Goal: Task Accomplishment & Management: Complete application form

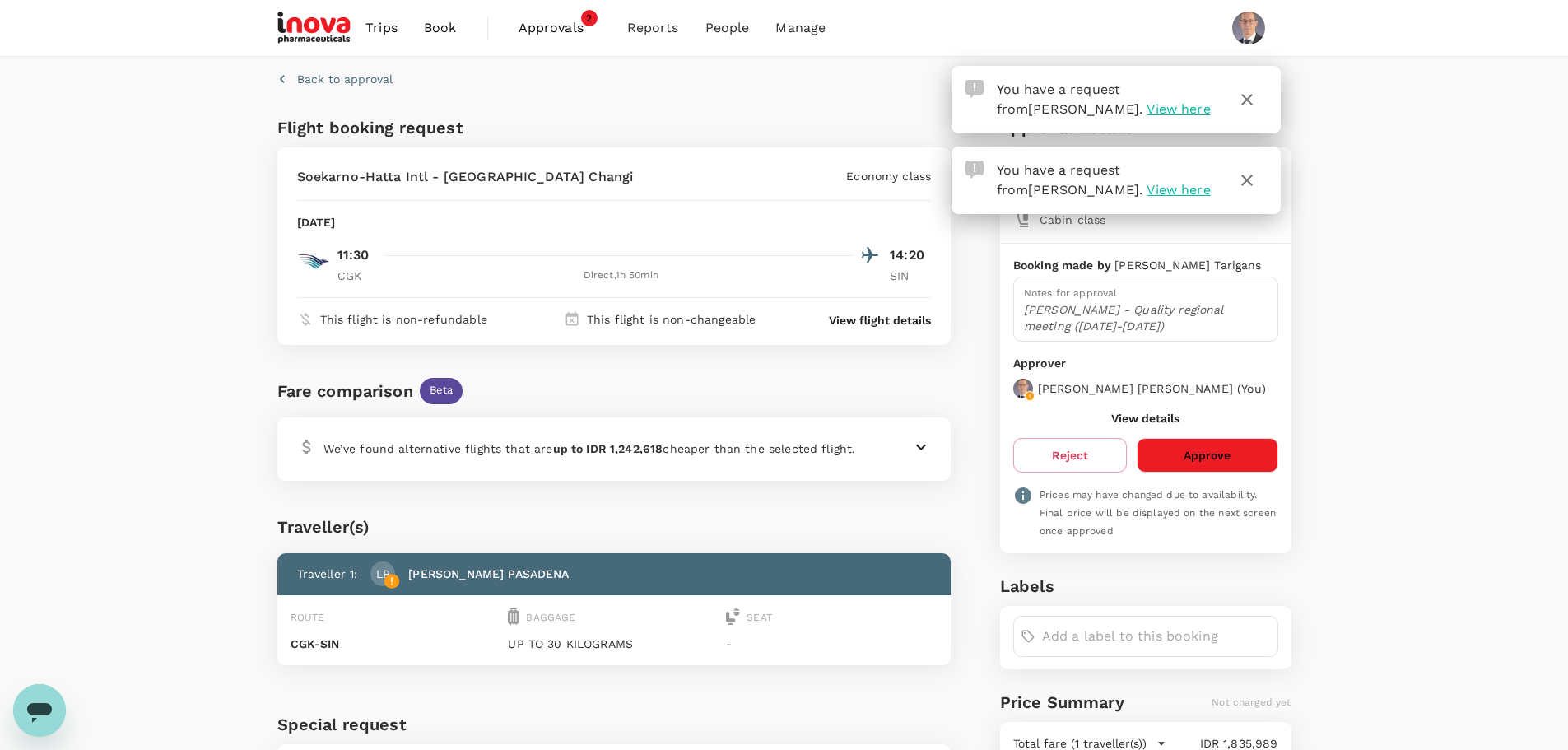
click at [1147, 104] on span "View here" at bounding box center [1178, 109] width 64 height 15
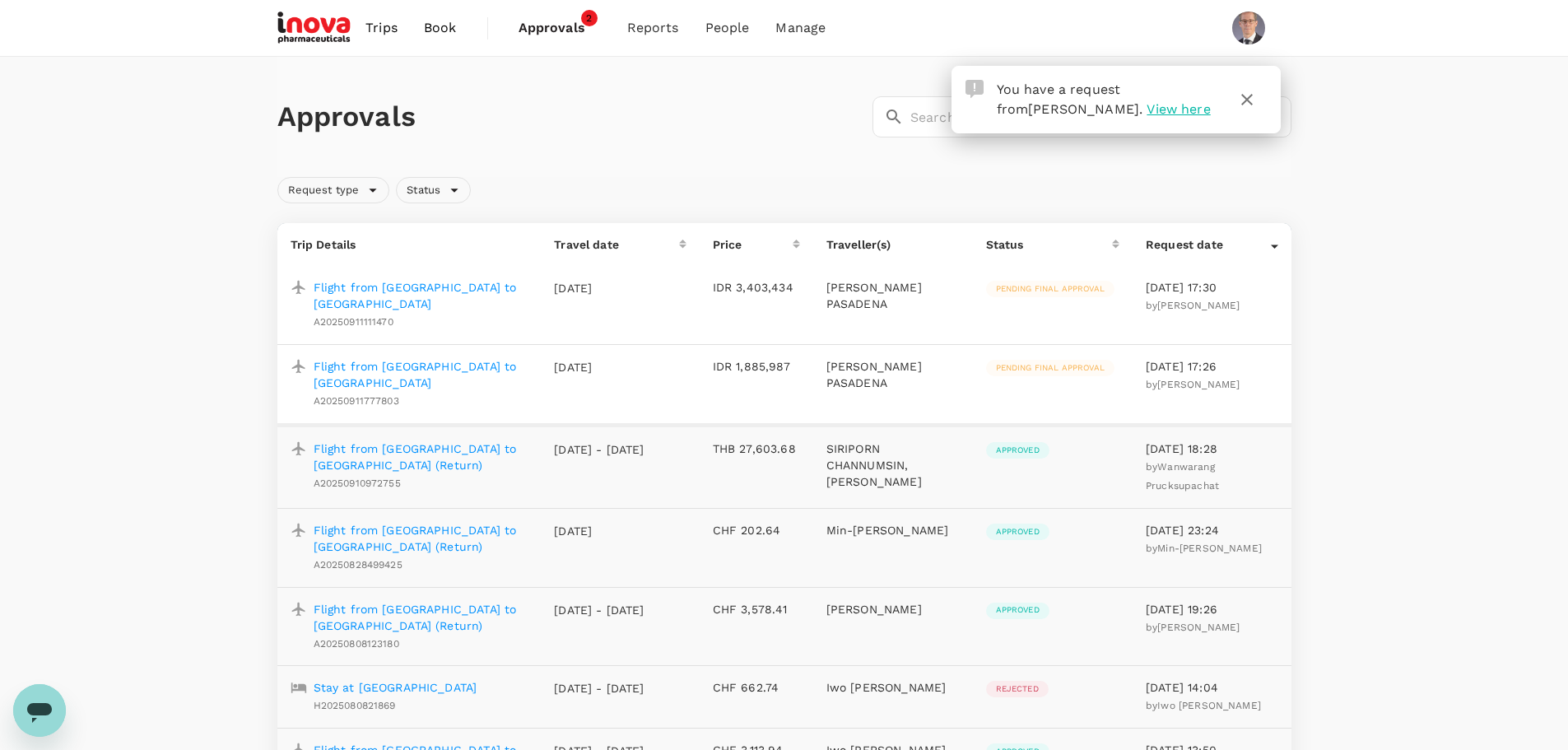
click at [1147, 109] on span "View here" at bounding box center [1178, 109] width 64 height 15
click at [476, 289] on p "Flight from [GEOGRAPHIC_DATA] to [GEOGRAPHIC_DATA]" at bounding box center [421, 296] width 215 height 33
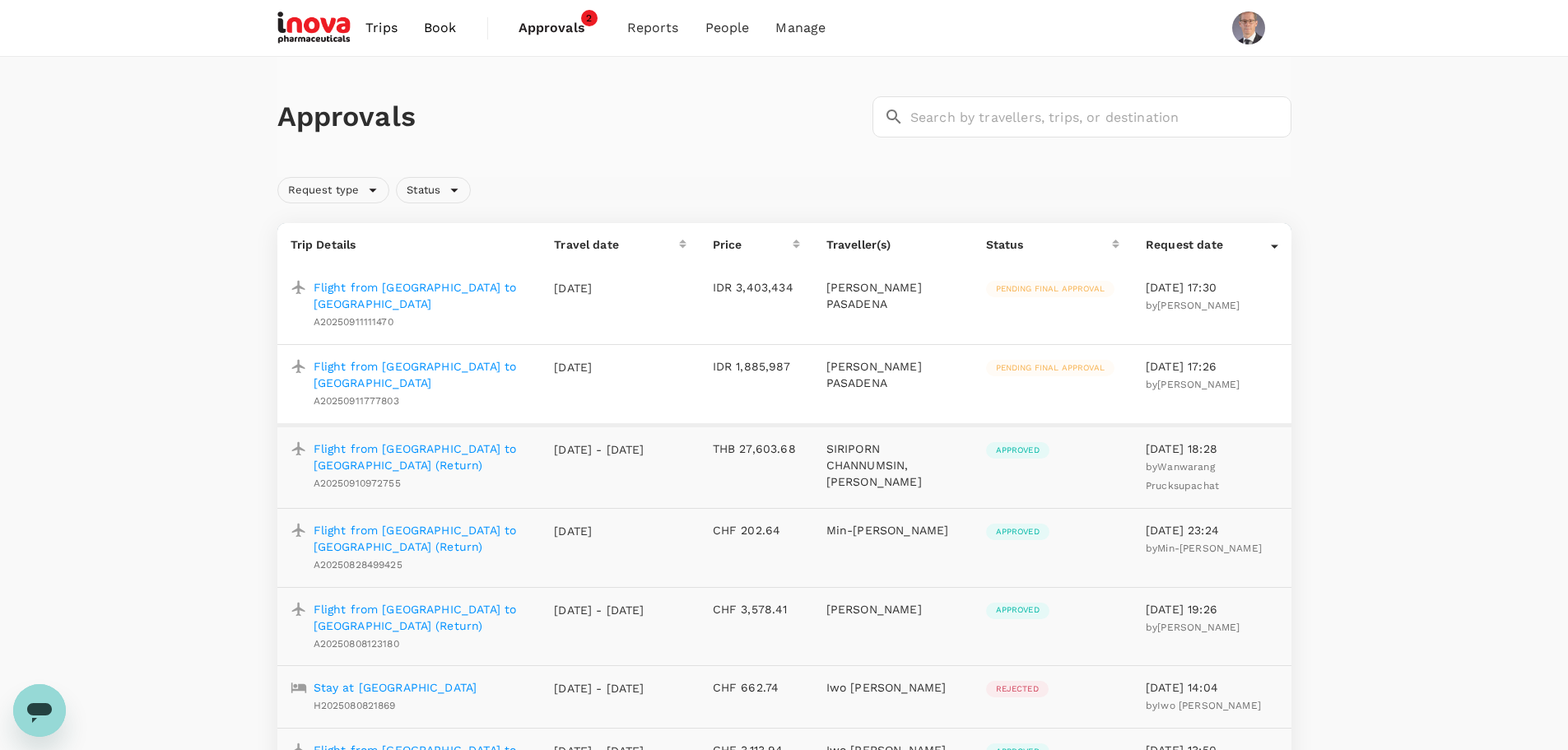
click at [445, 281] on p "Flight from [GEOGRAPHIC_DATA] to [GEOGRAPHIC_DATA]" at bounding box center [421, 296] width 215 height 33
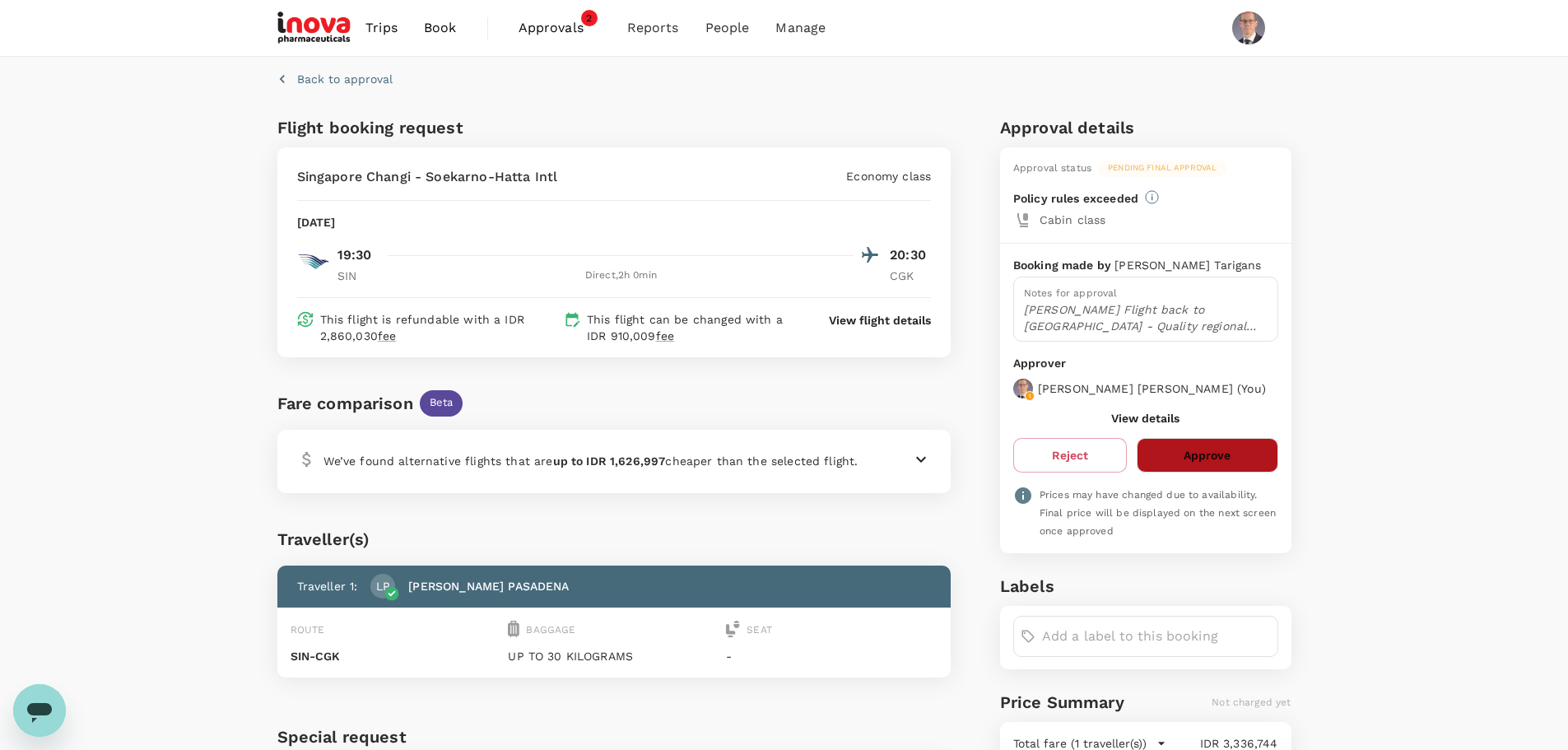
click at [1197, 452] on button "Approve" at bounding box center [1207, 455] width 141 height 35
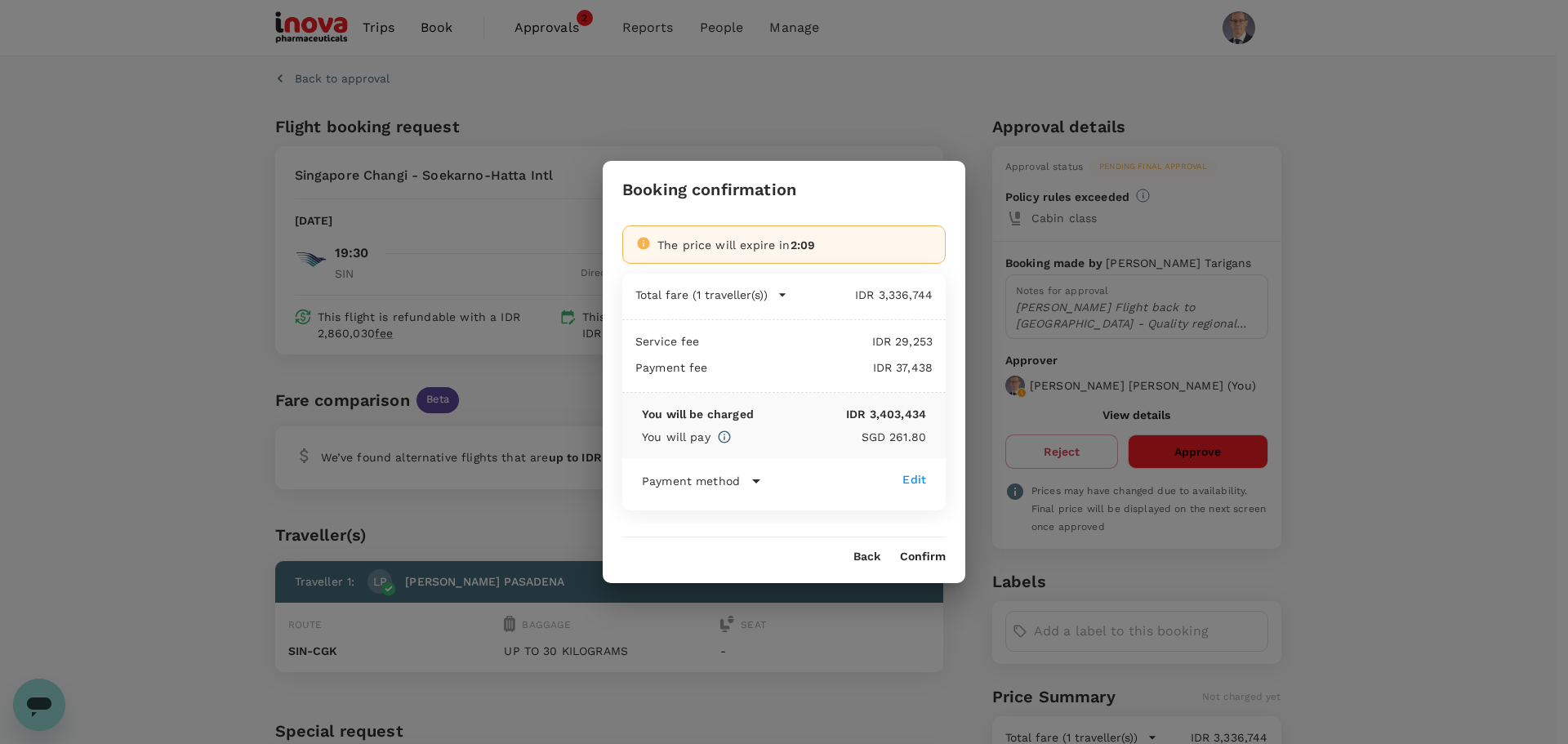
click at [929, 546] on div "Back Confirm" at bounding box center [784, 549] width 363 height 26
click at [929, 556] on button "Confirm" at bounding box center [923, 557] width 46 height 13
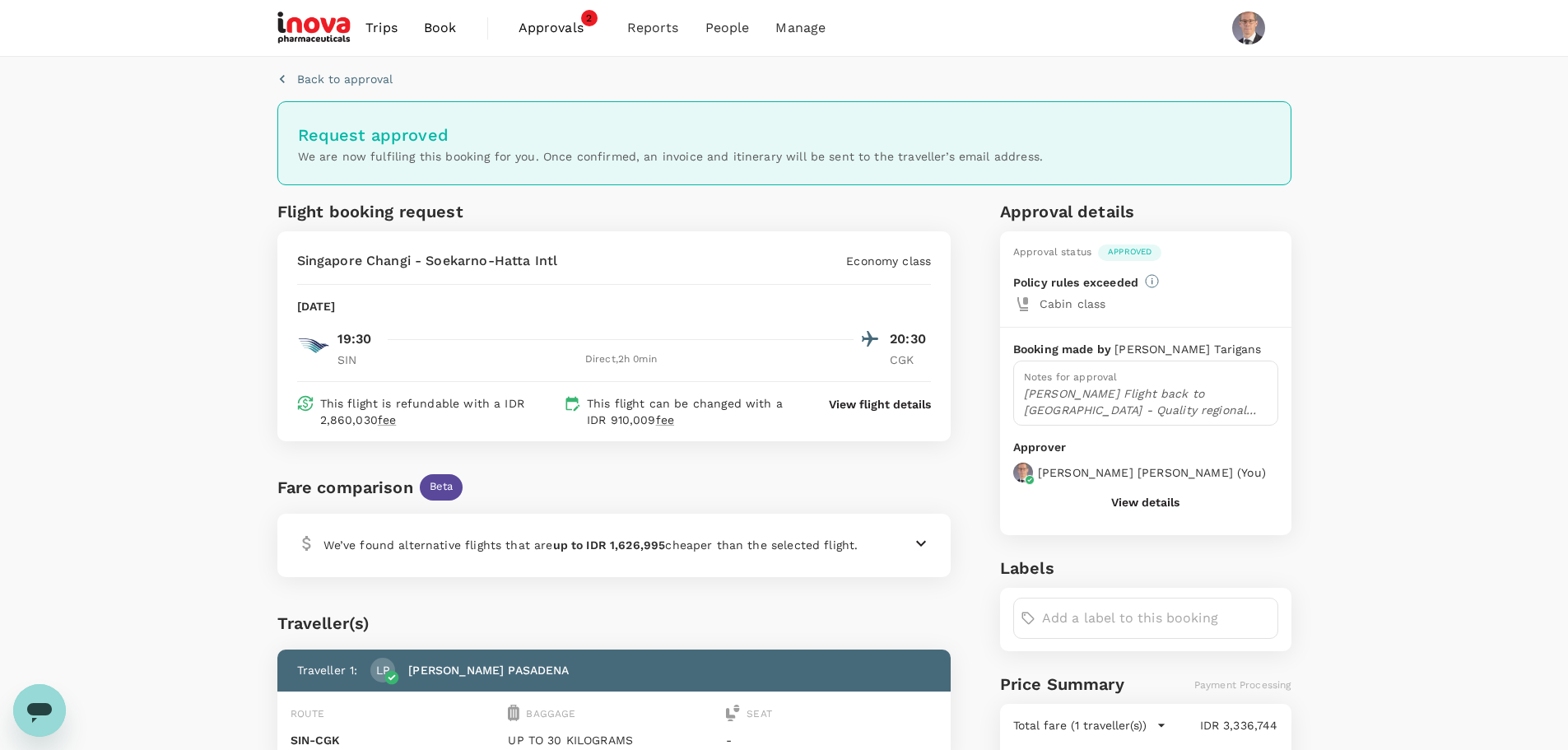
click at [560, 26] on span "Approvals" at bounding box center [559, 28] width 82 height 19
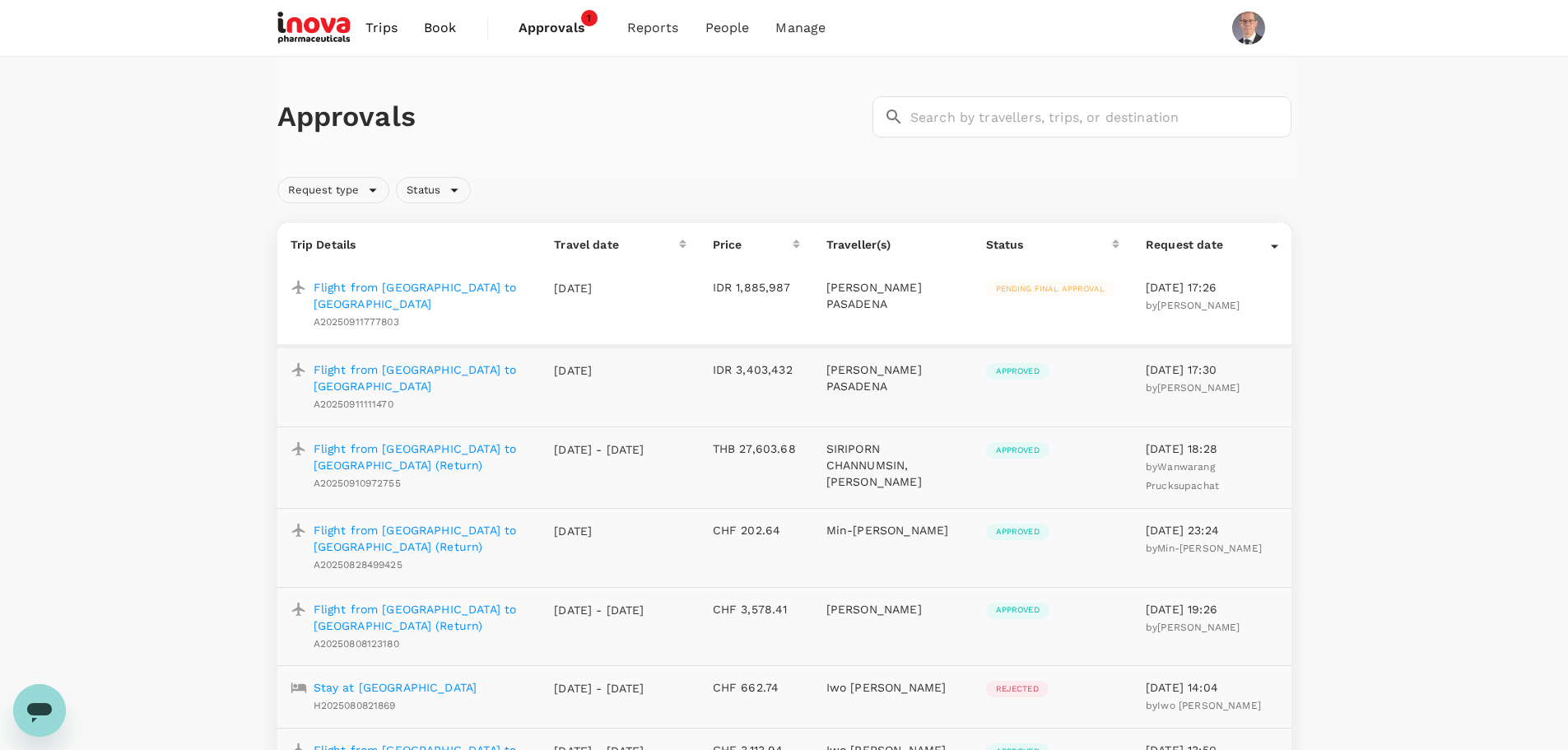
click at [380, 287] on p "Flight from [GEOGRAPHIC_DATA] to [GEOGRAPHIC_DATA]" at bounding box center [421, 296] width 215 height 33
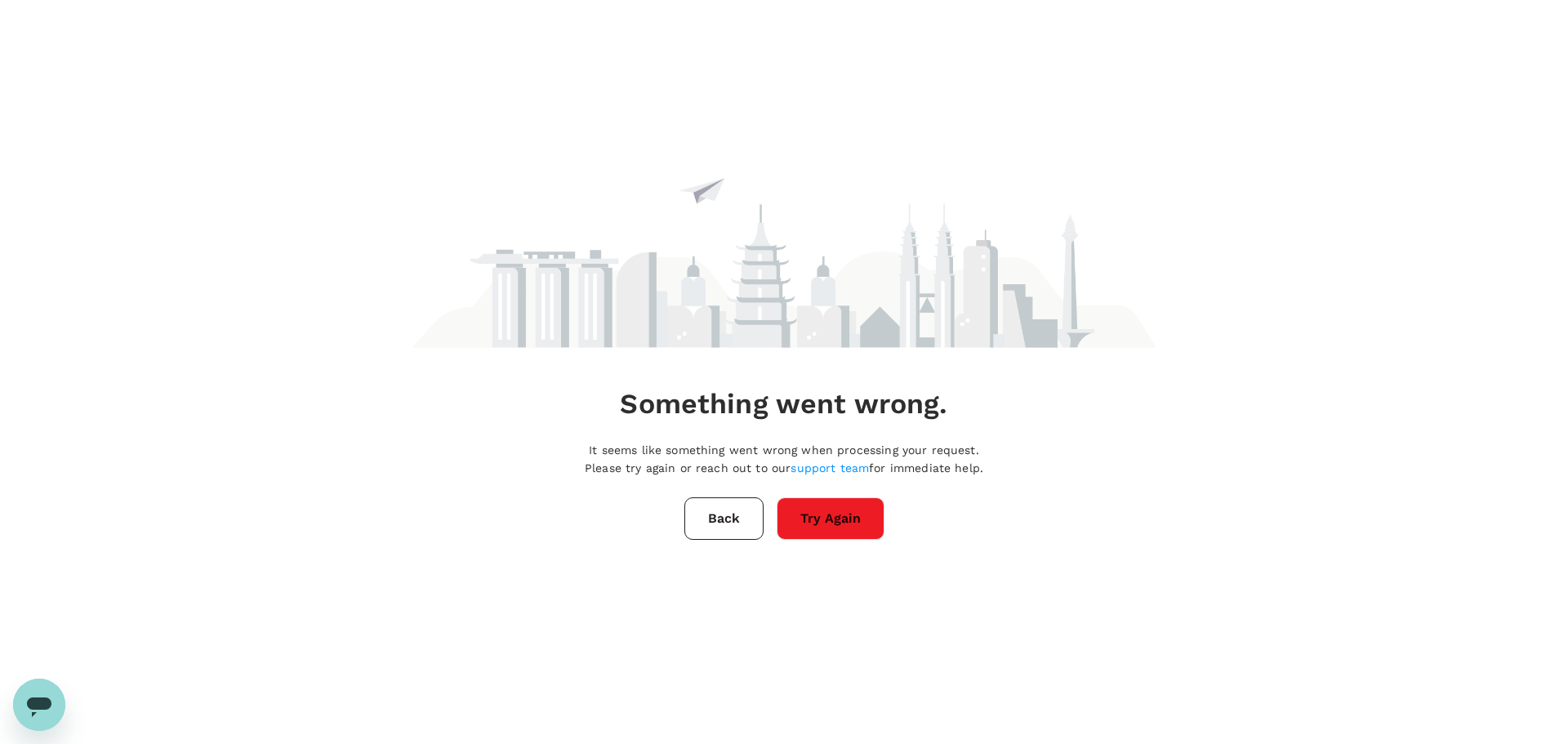
click at [843, 520] on button "Try Again" at bounding box center [831, 518] width 107 height 42
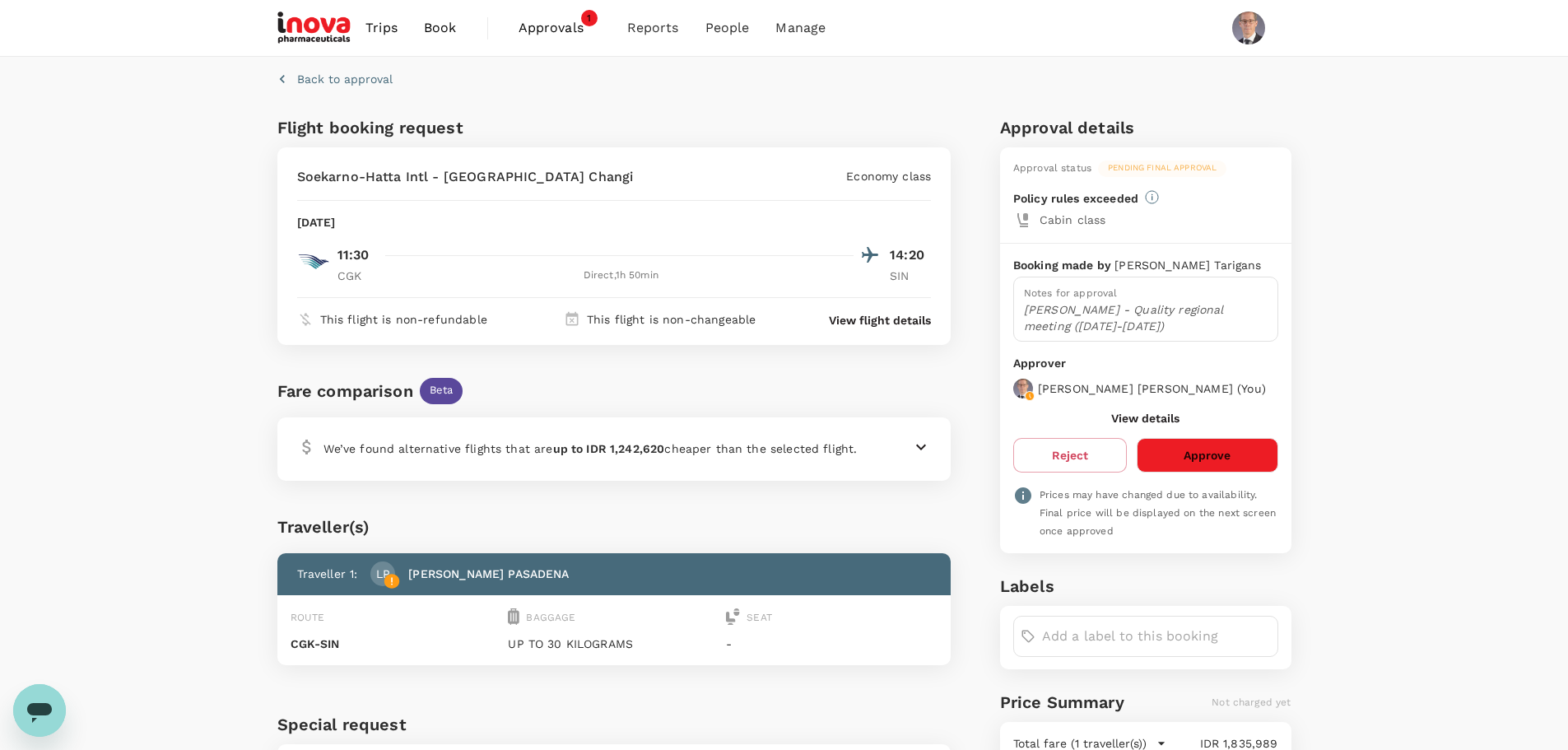
click at [1181, 456] on button "Approve" at bounding box center [1207, 455] width 141 height 35
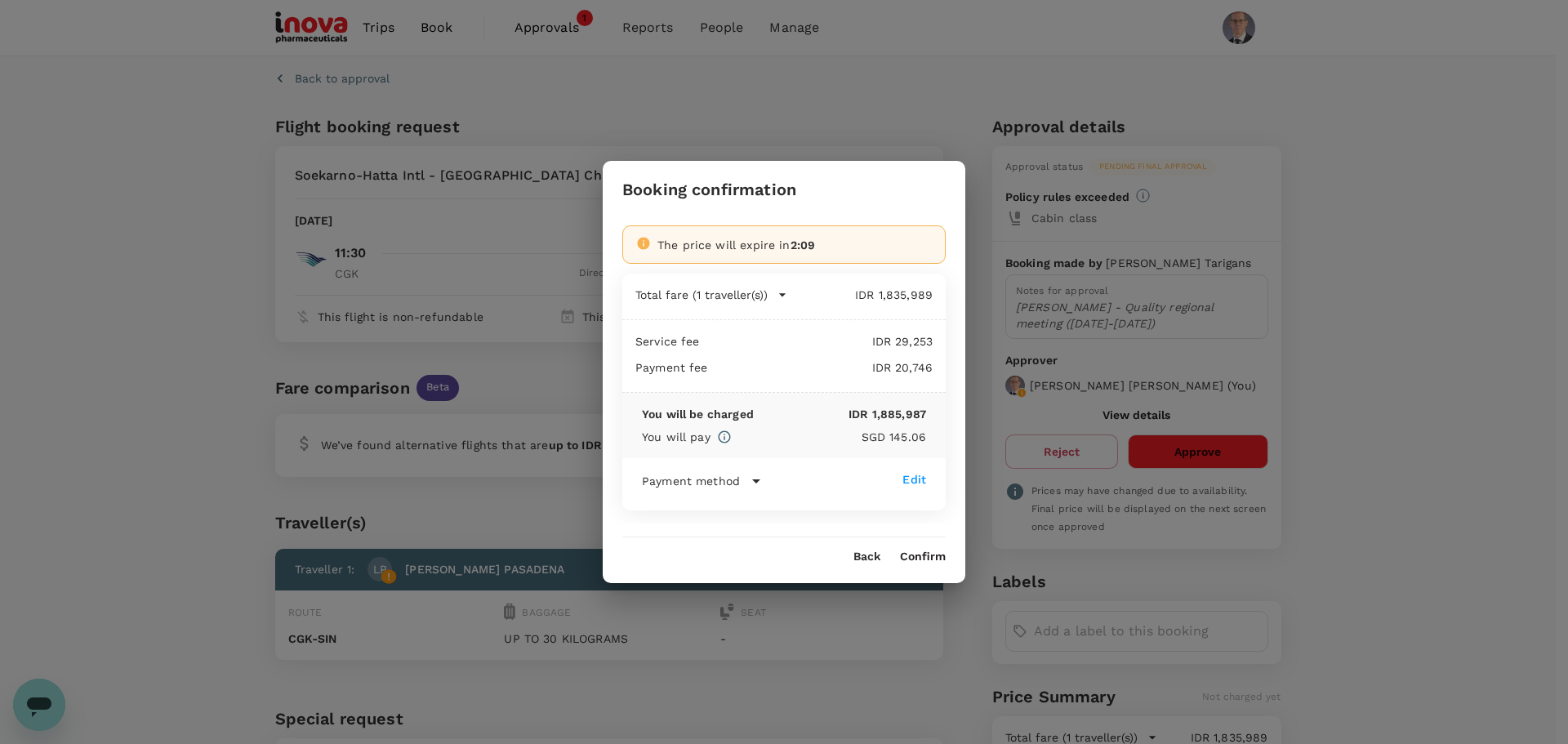
click at [923, 564] on div "Booking confirmation The price will expire in 2:09 Total fare (1 traveller(s)) …" at bounding box center [784, 372] width 363 height 422
click at [923, 551] on button "Confirm" at bounding box center [923, 557] width 46 height 13
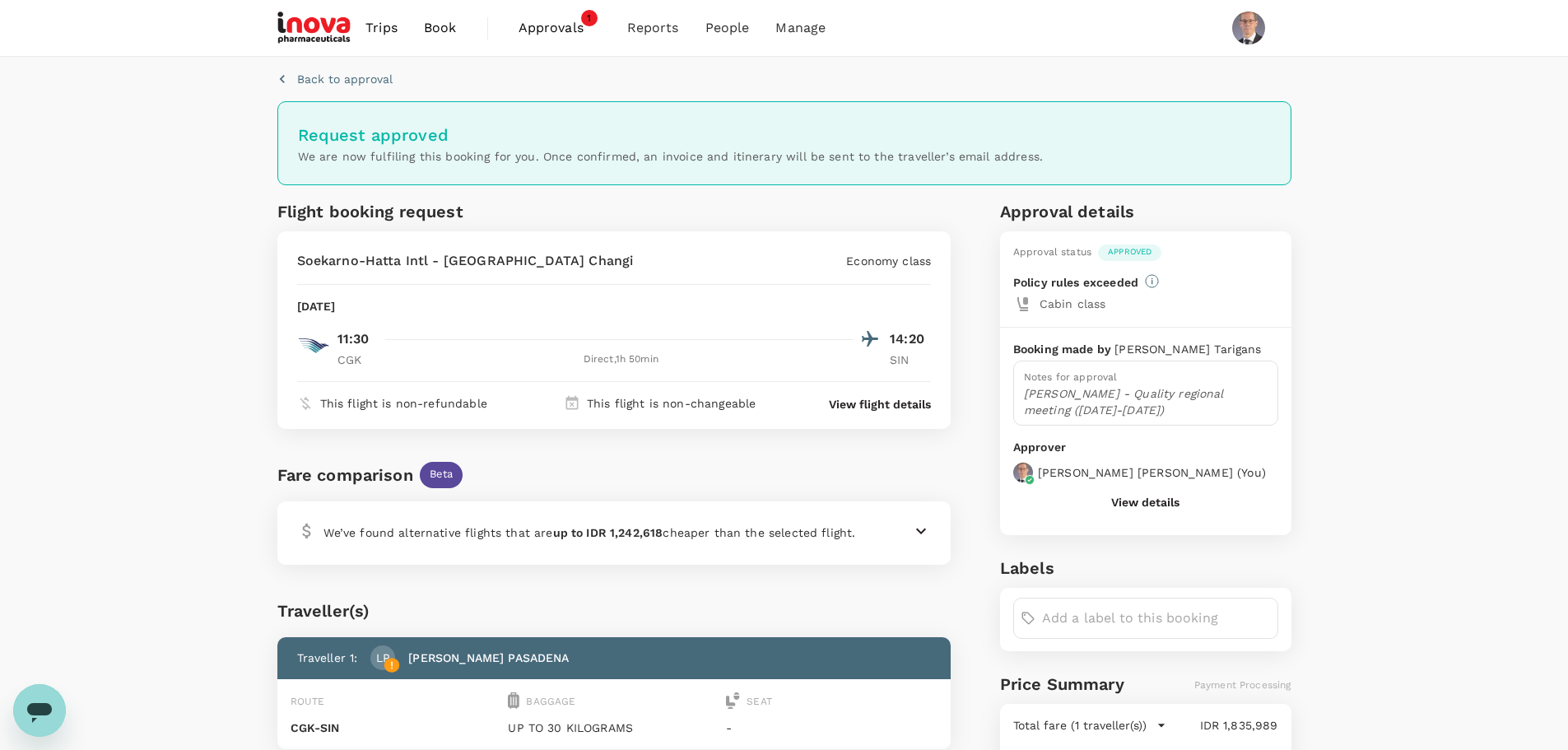
click at [549, 21] on span "Approvals" at bounding box center [559, 28] width 82 height 19
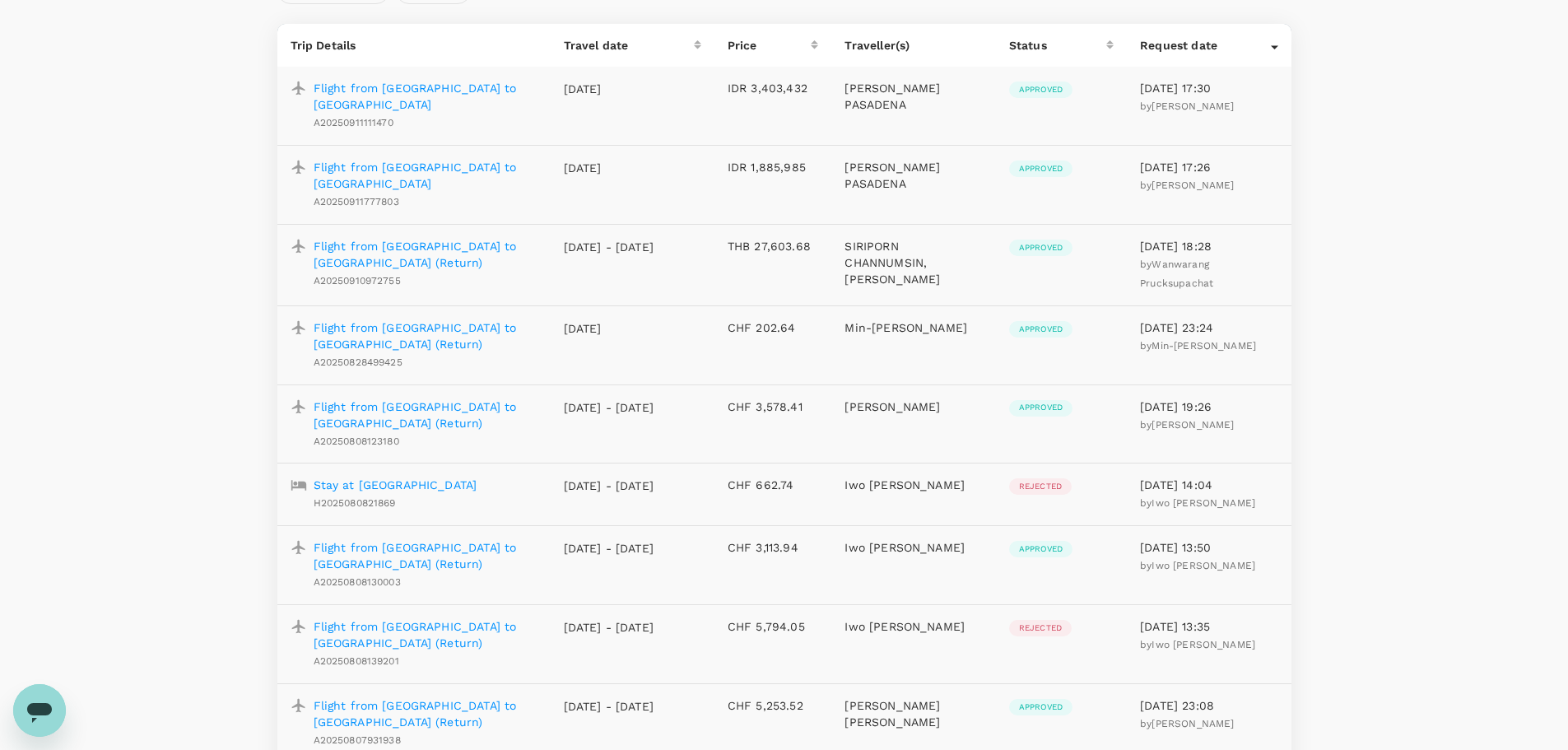
scroll to position [164, 0]
